Goal: Transaction & Acquisition: Subscribe to service/newsletter

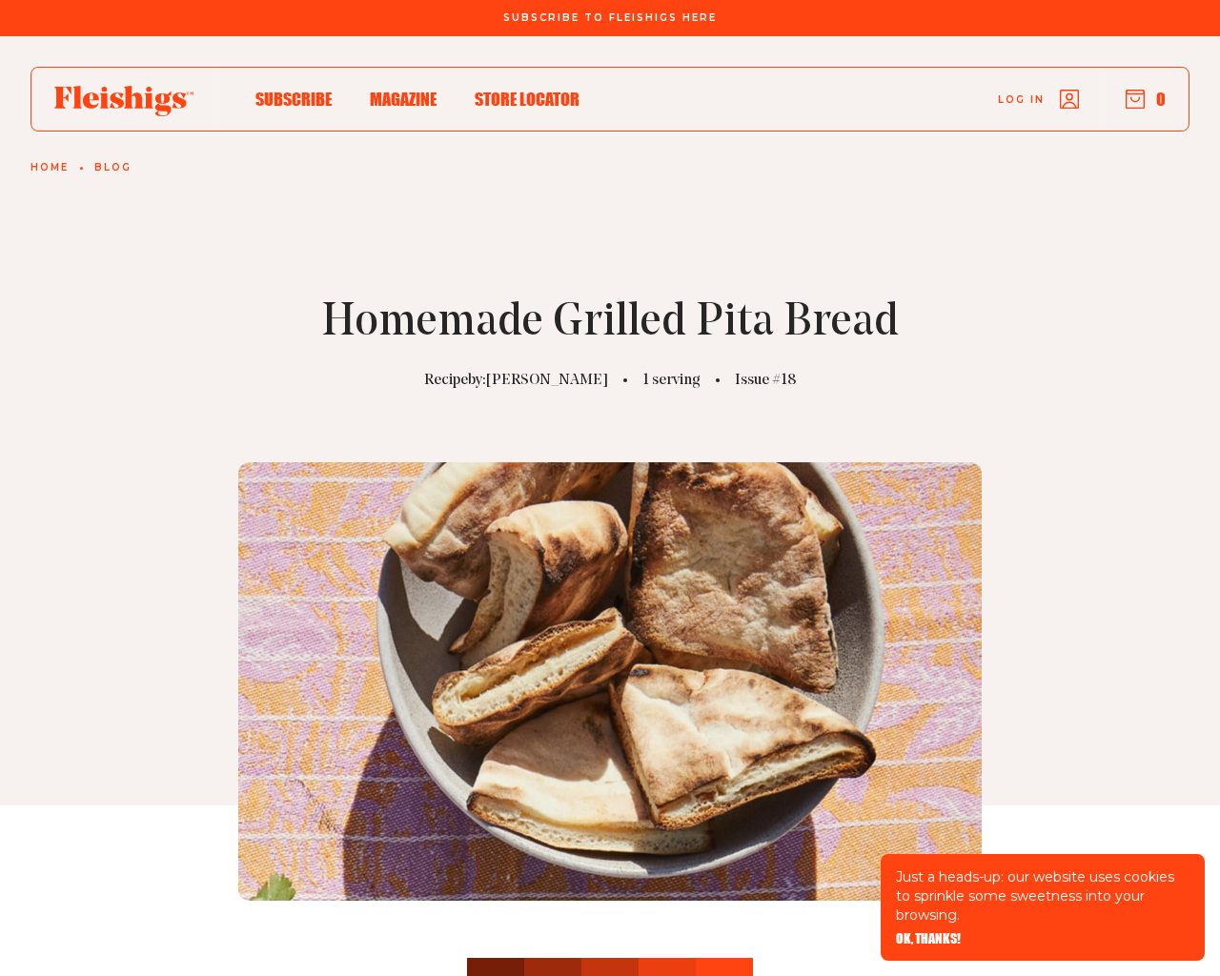
scroll to position [4156, 0]
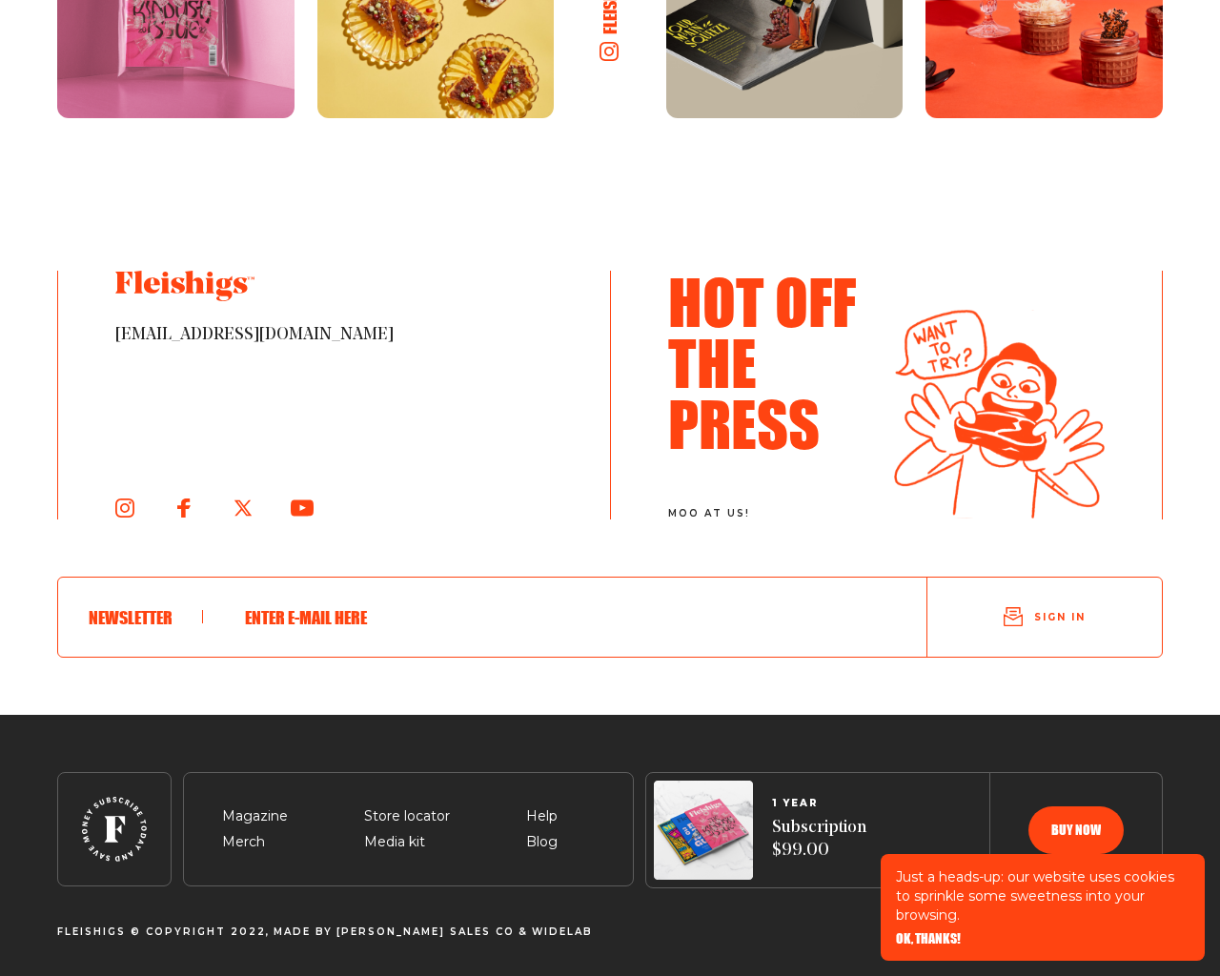
type input "[EMAIL_ADDRESS][DOMAIN_NAME]"
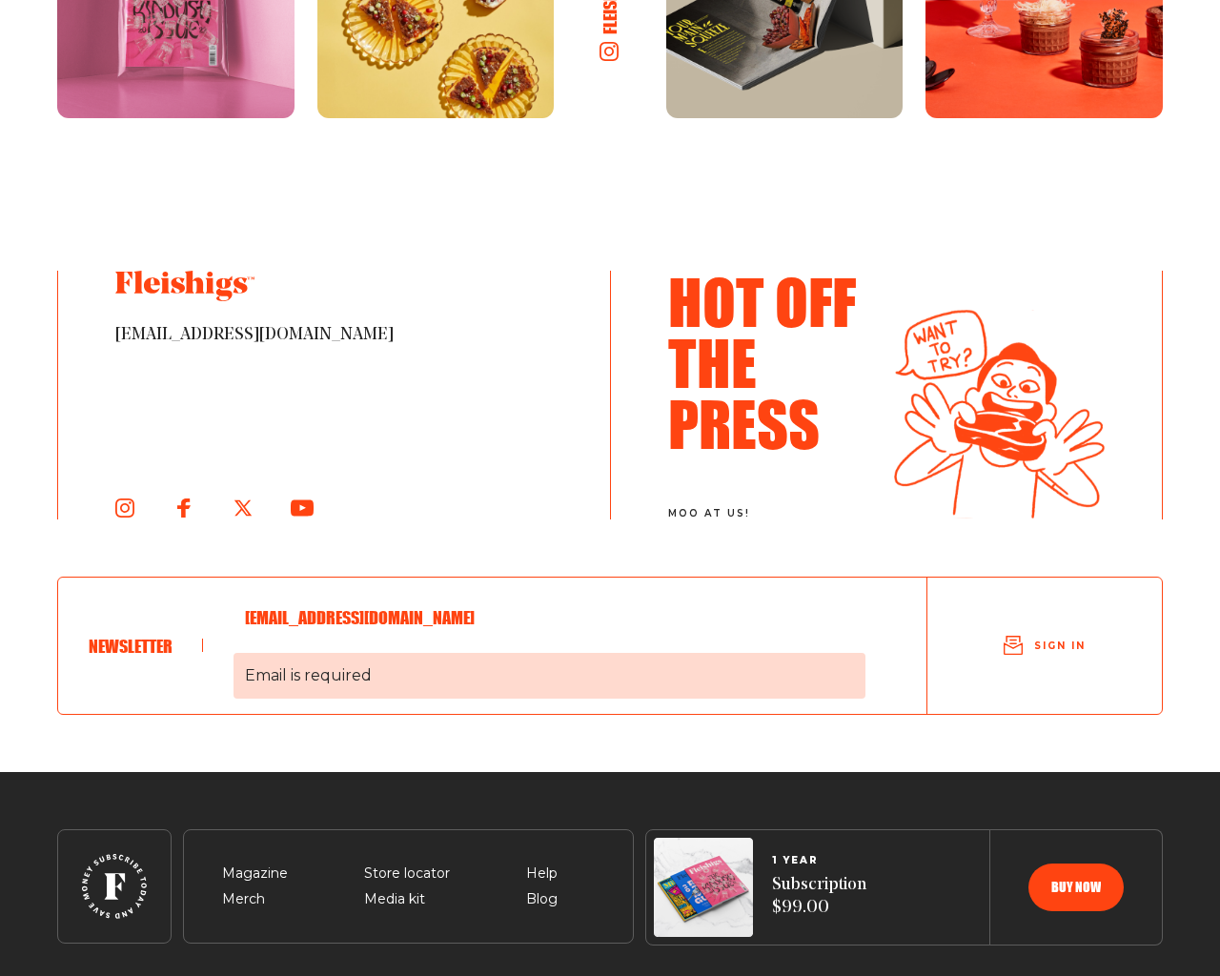
scroll to position [4213, 0]
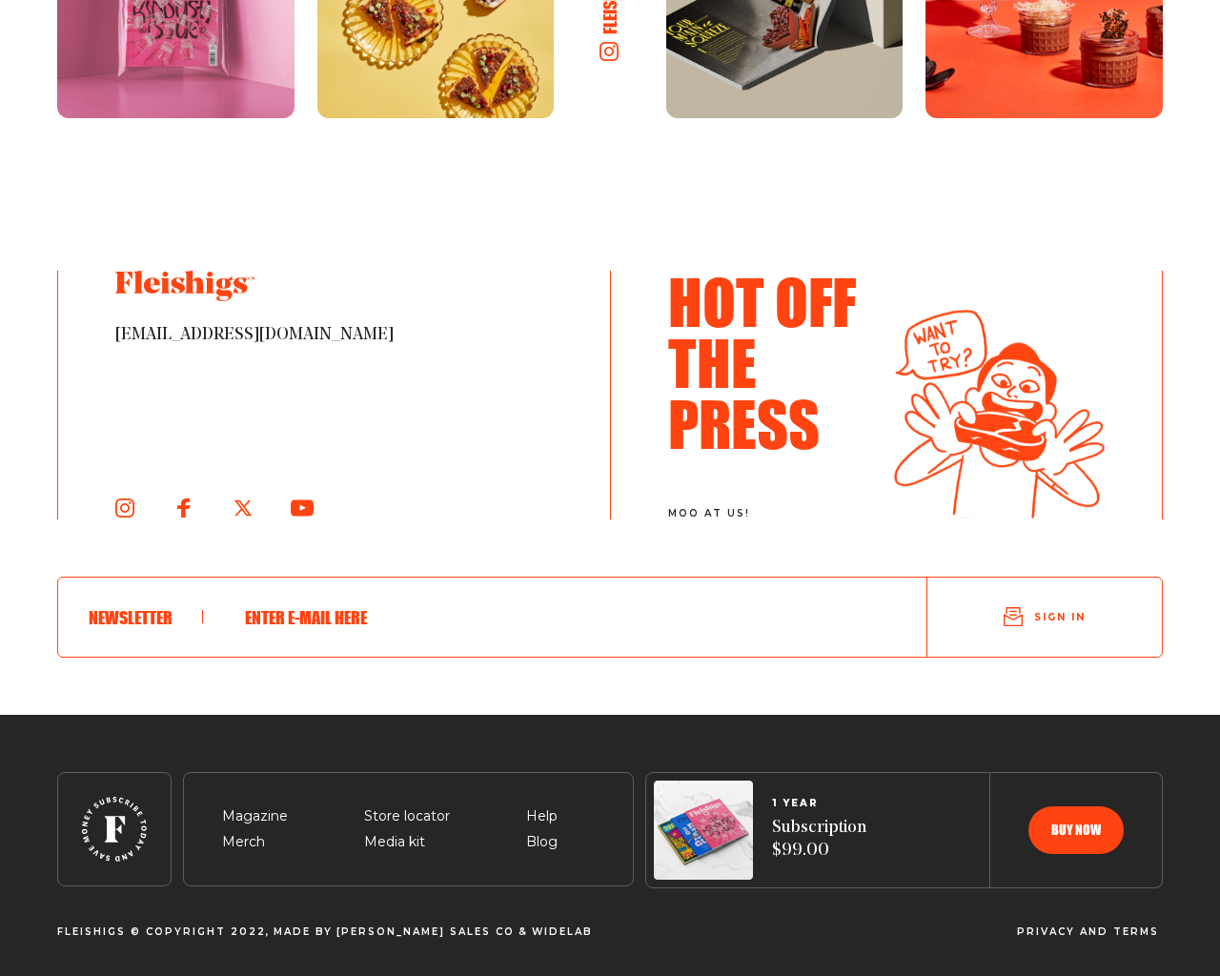
scroll to position [1669, 0]
type input "[EMAIL_ADDRESS][DOMAIN_NAME]"
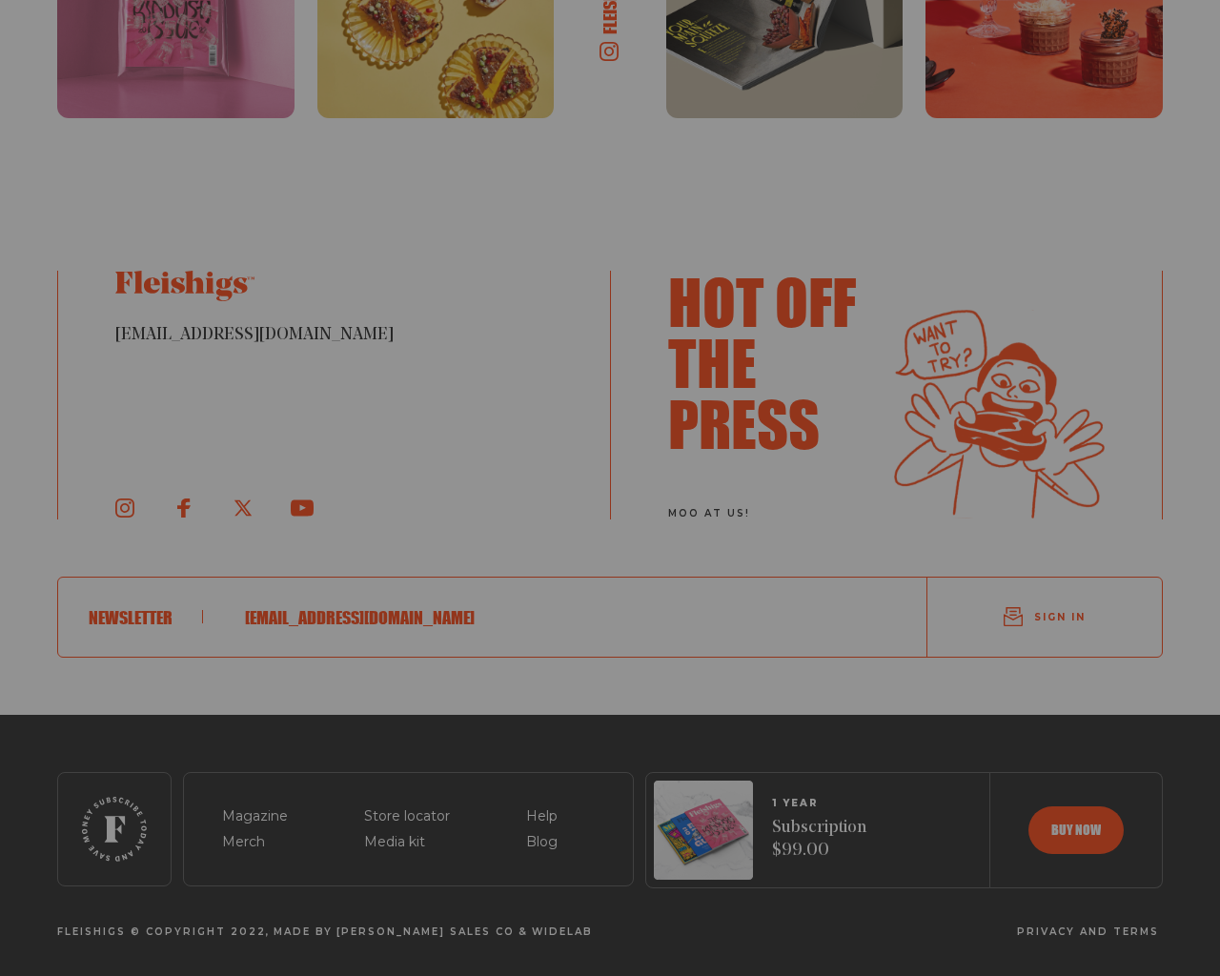
scroll to position [1726, 0]
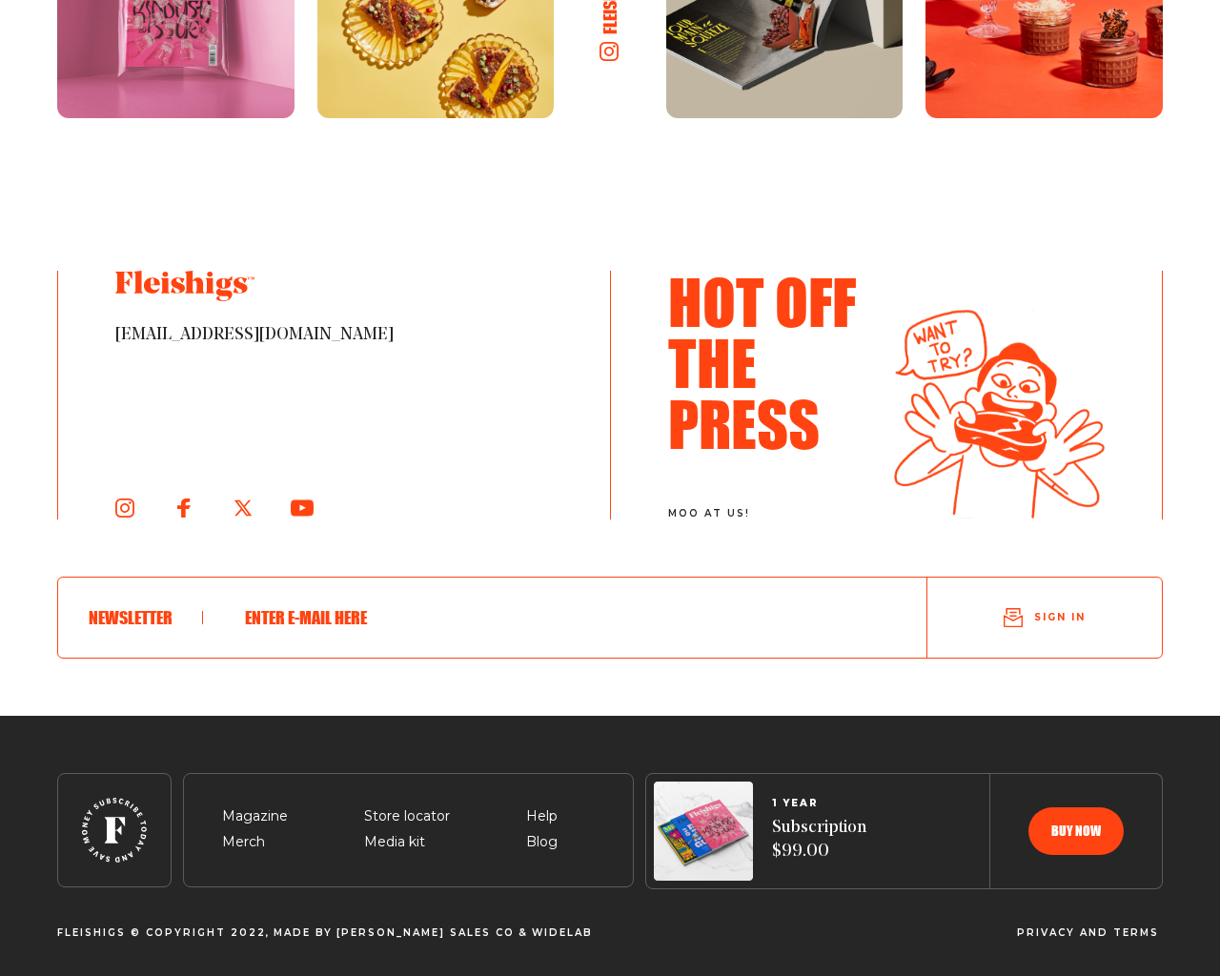
scroll to position [4131, 0]
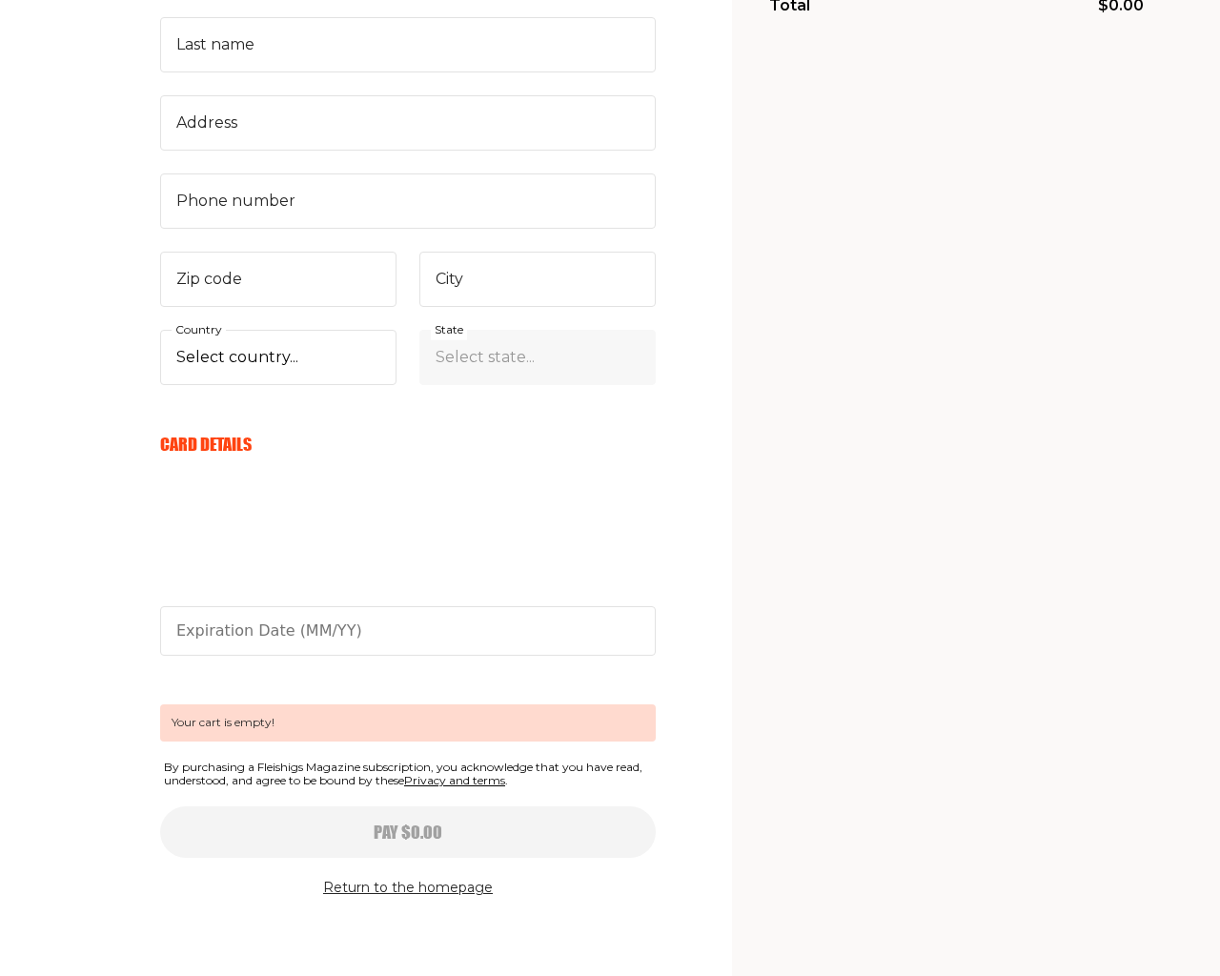
scroll to position [551, 0]
type input "testing@example.com"
checkbox input "true"
type input "GoaCDtTd"
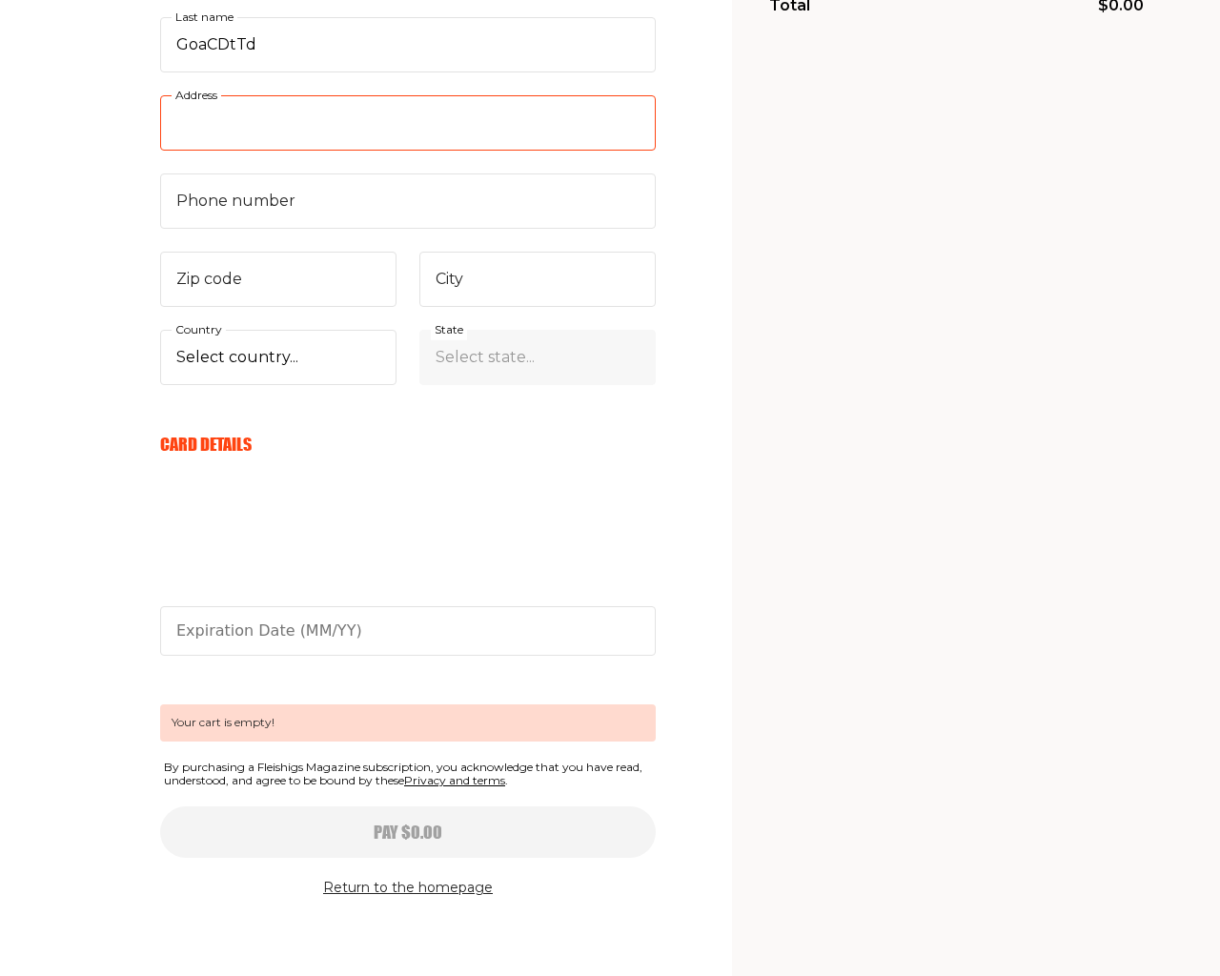
type input "3137 Laguna Street"
type input "e"
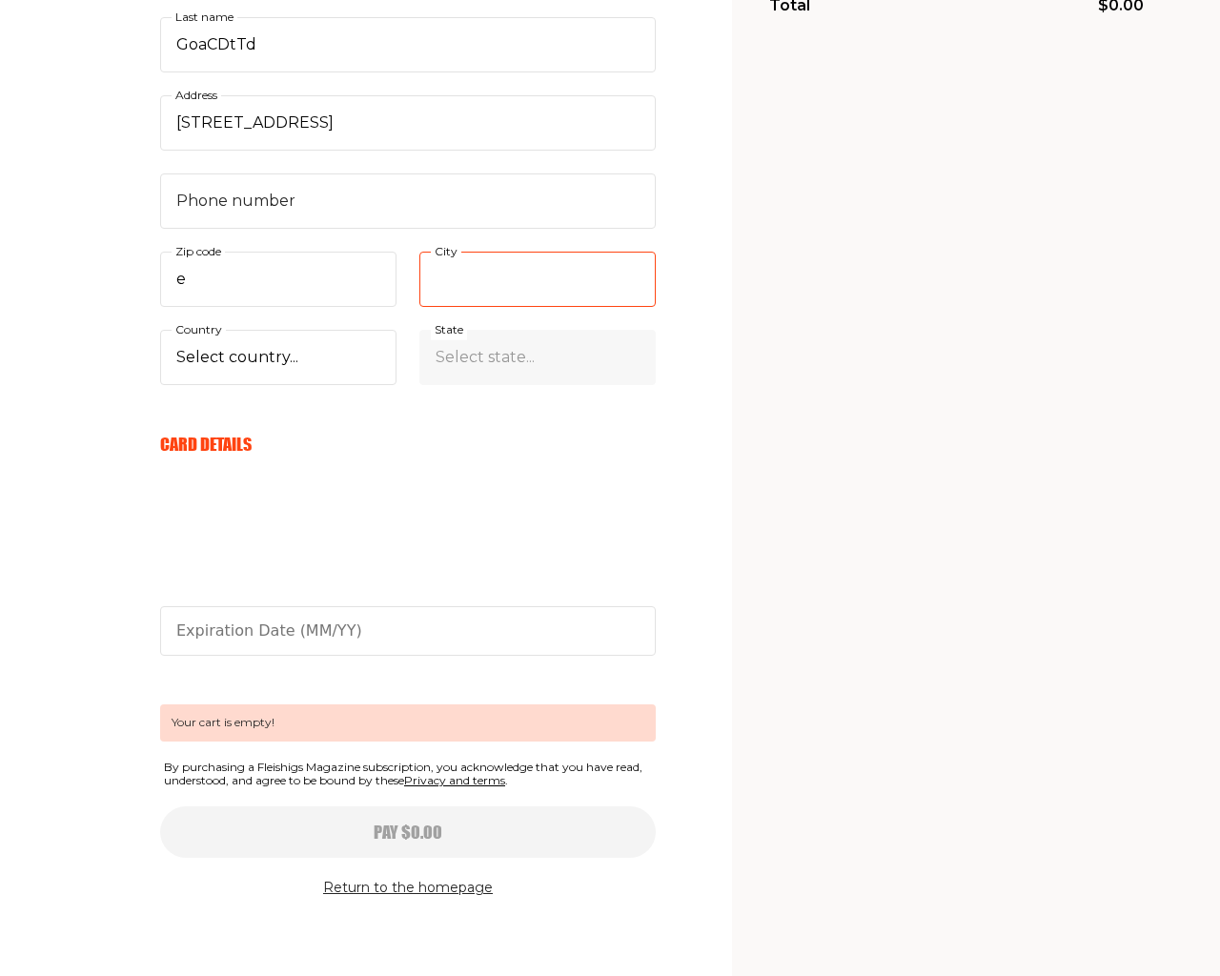
type input "San Francisco"
type input "94102"
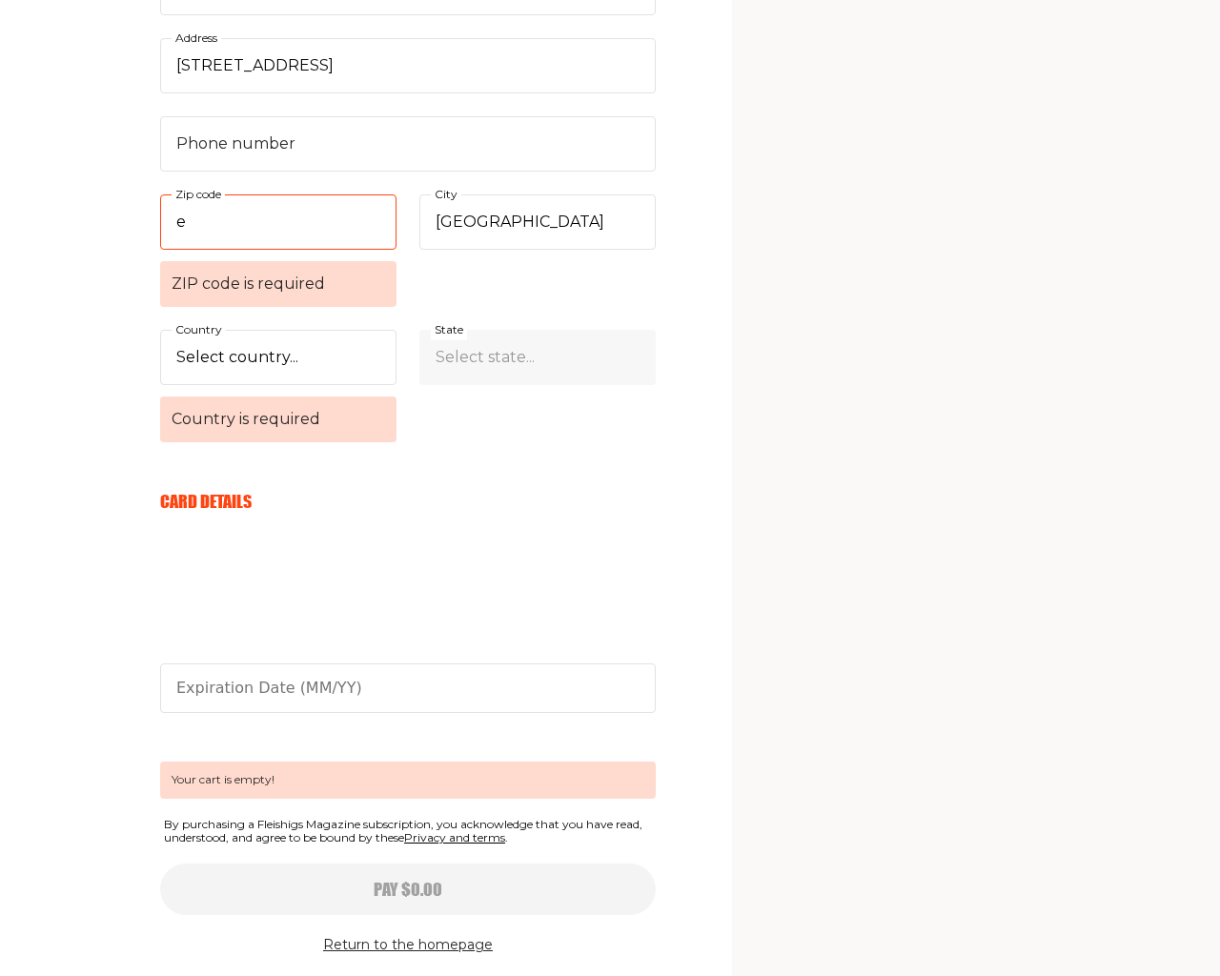
scroll to position [608, 0]
select select "CA"
select select
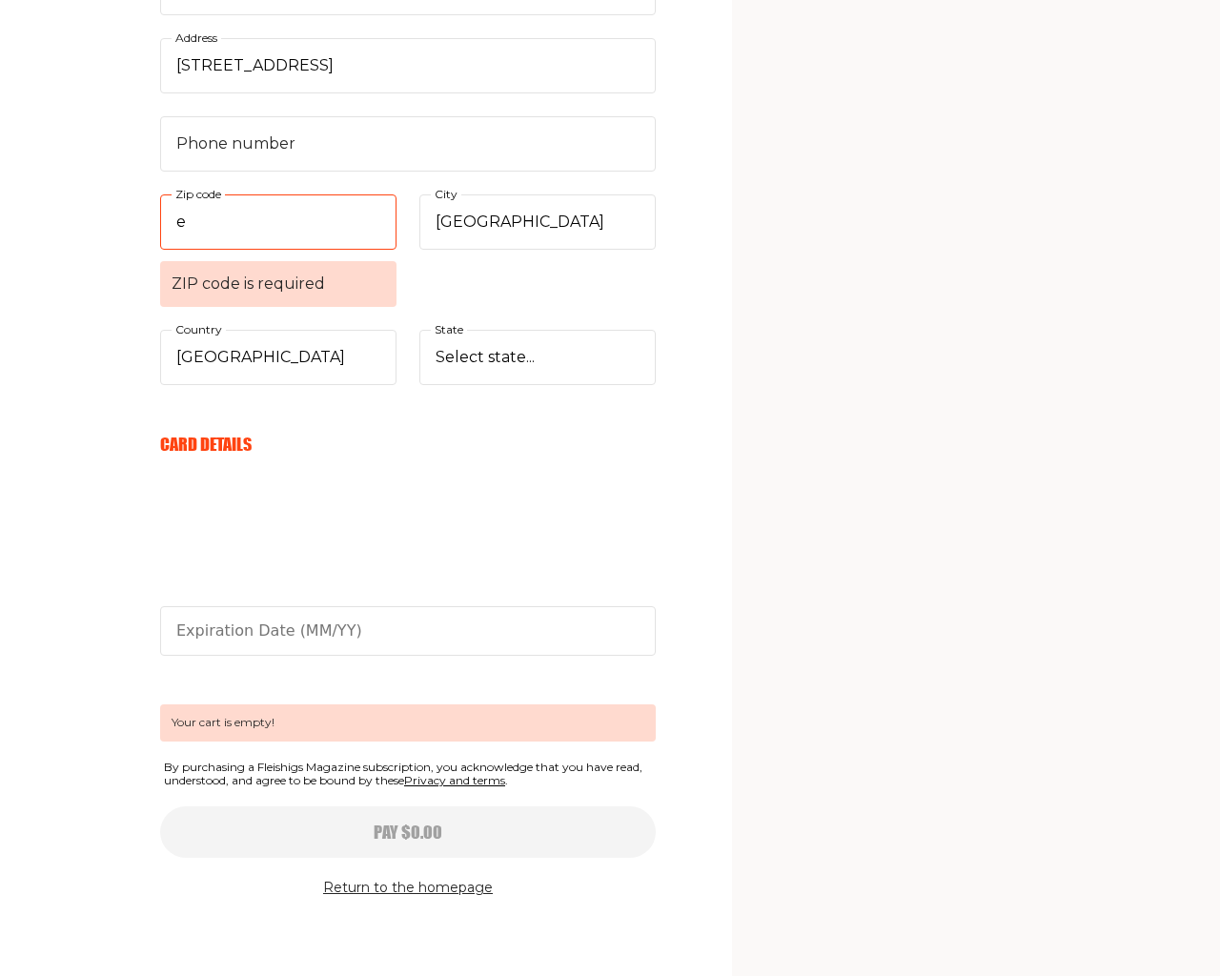
select select "CA"
select select
select select "AL"
select select
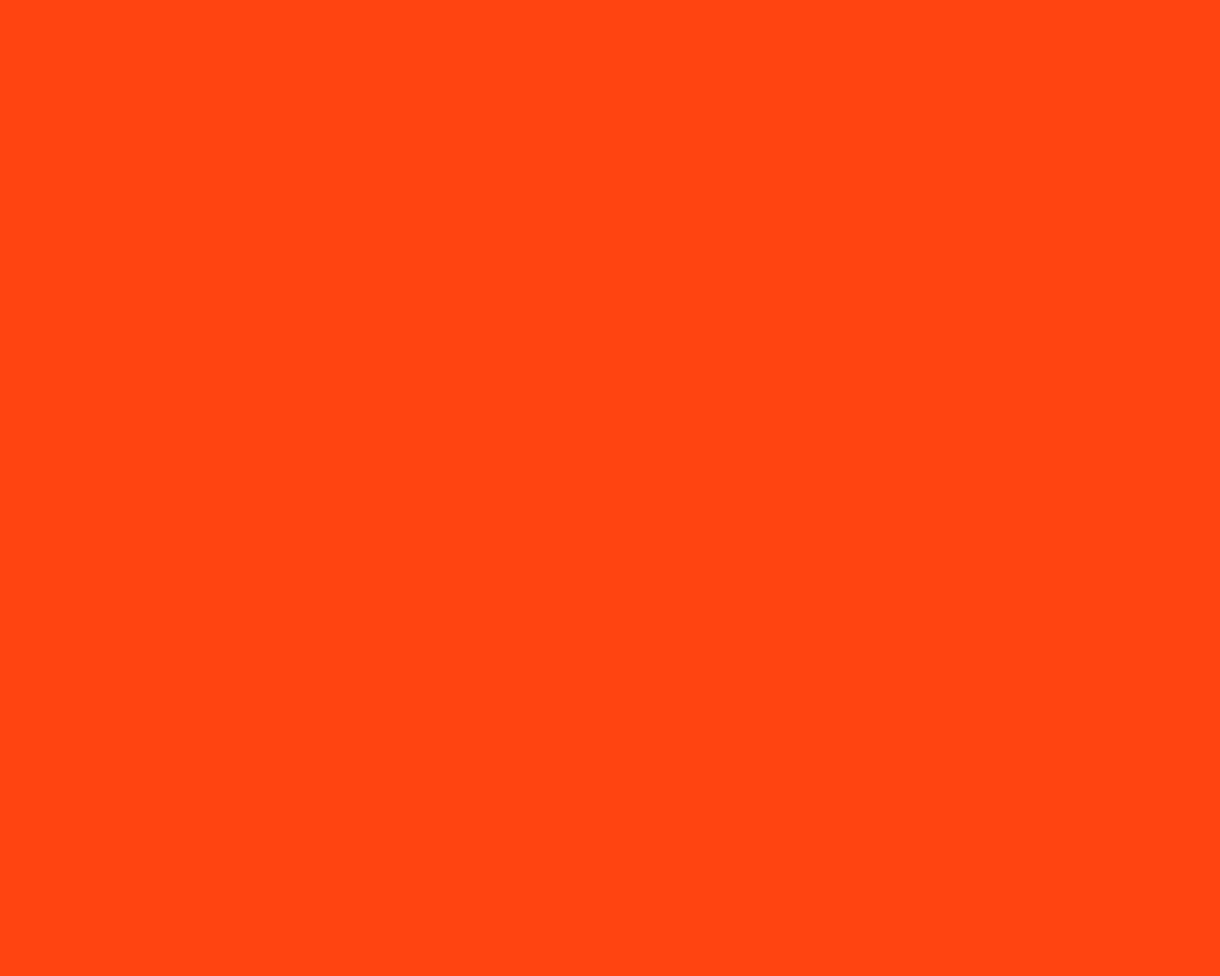
scroll to position [10379, 0]
